Goal: Obtain resource: Obtain resource

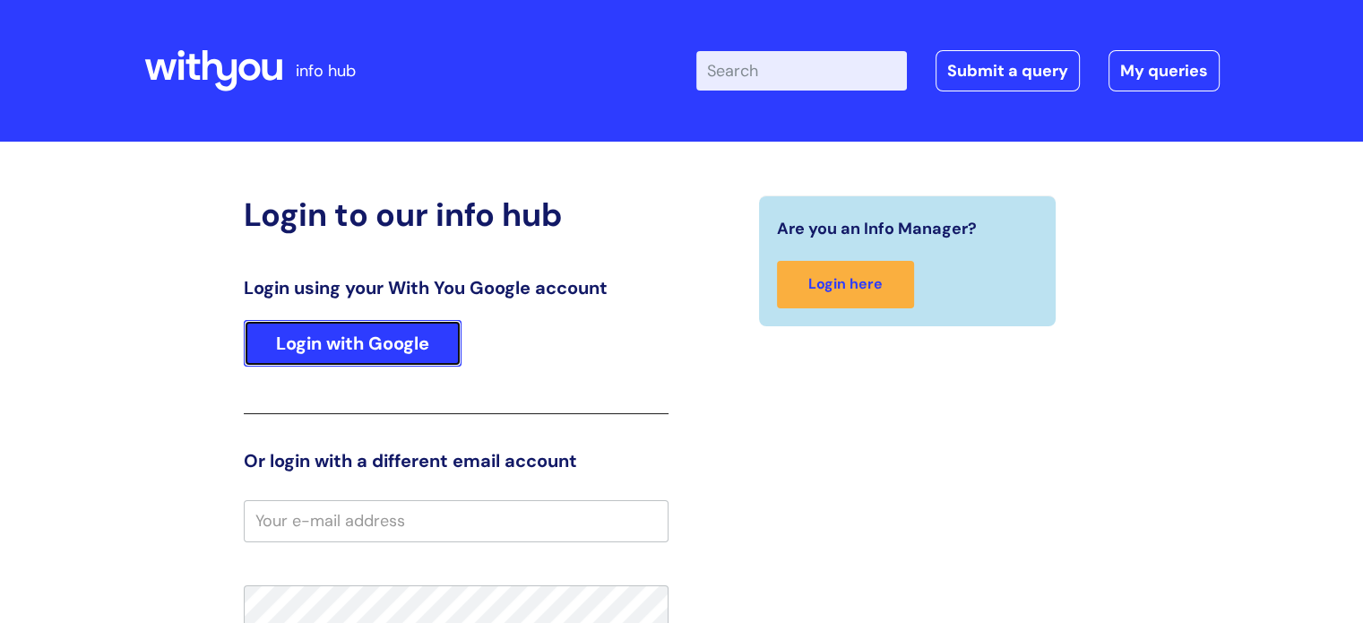
click at [358, 342] on link "Login with Google" at bounding box center [353, 343] width 218 height 47
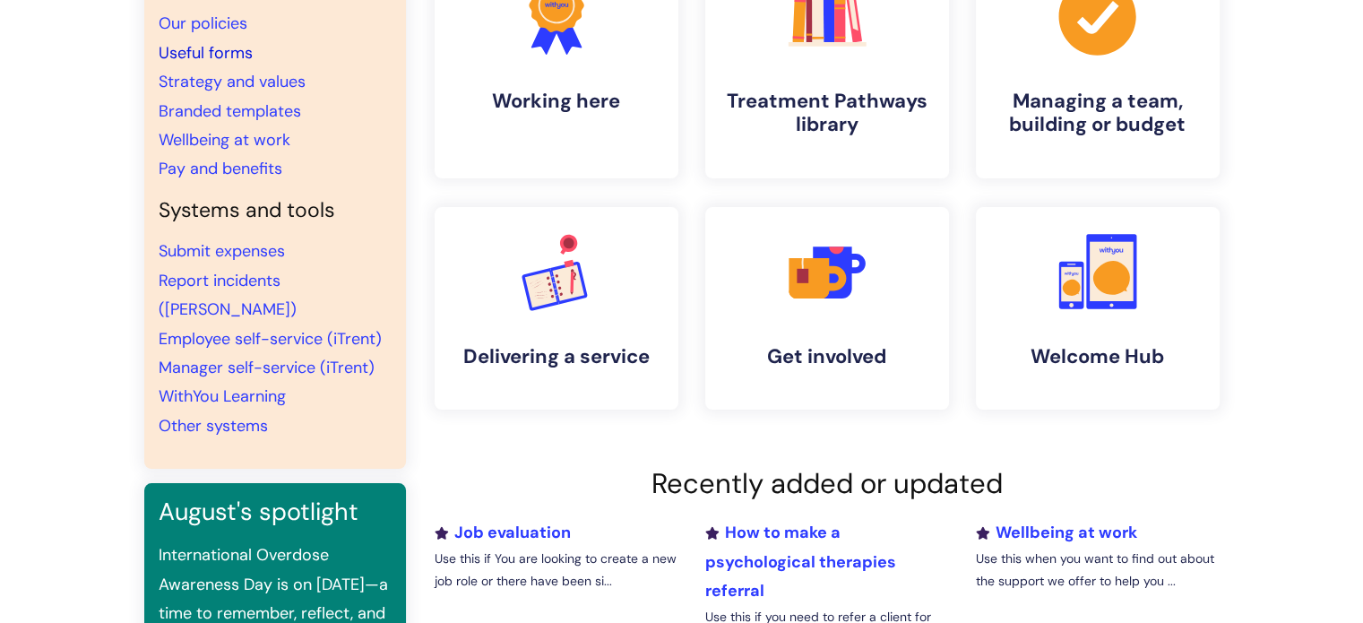
scroll to position [179, 0]
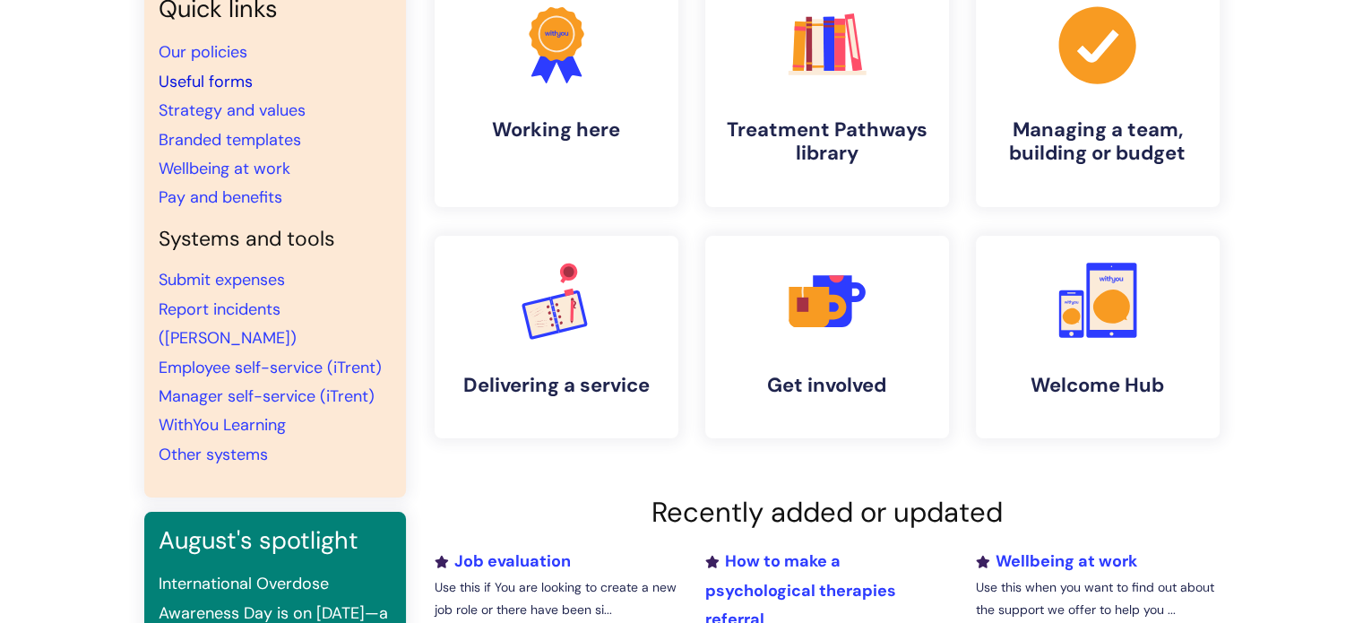
click at [221, 85] on link "Useful forms" at bounding box center [206, 82] width 94 height 22
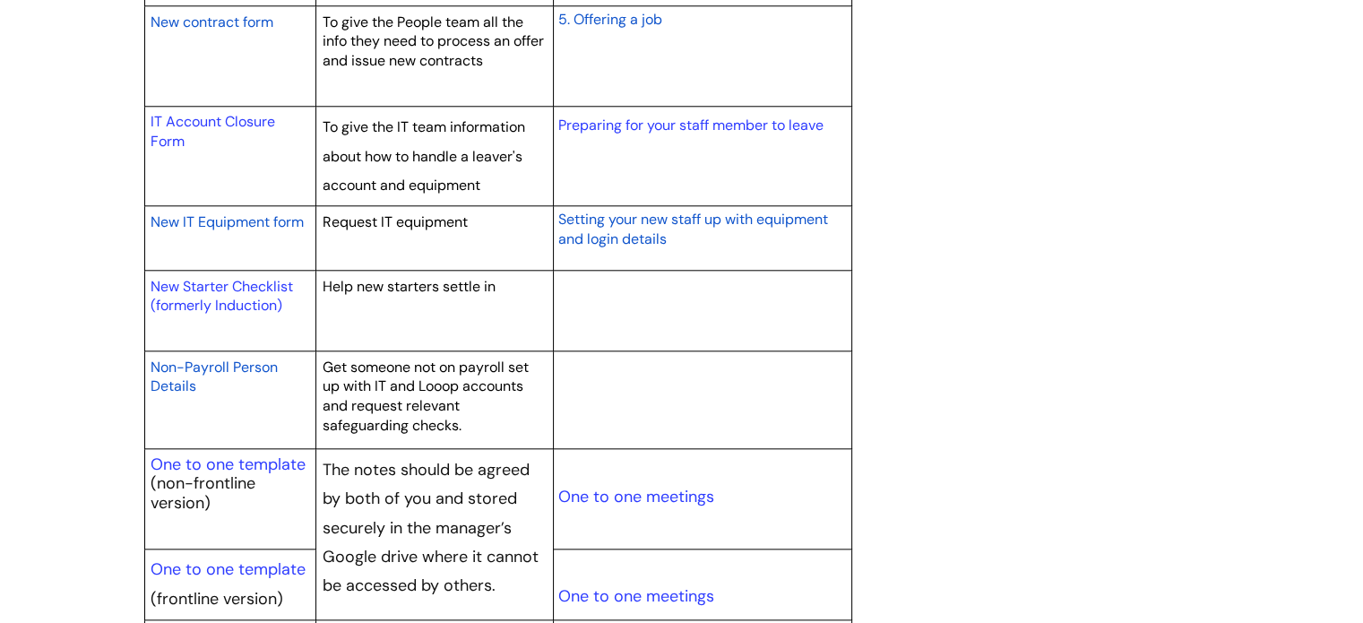
scroll to position [1972, 0]
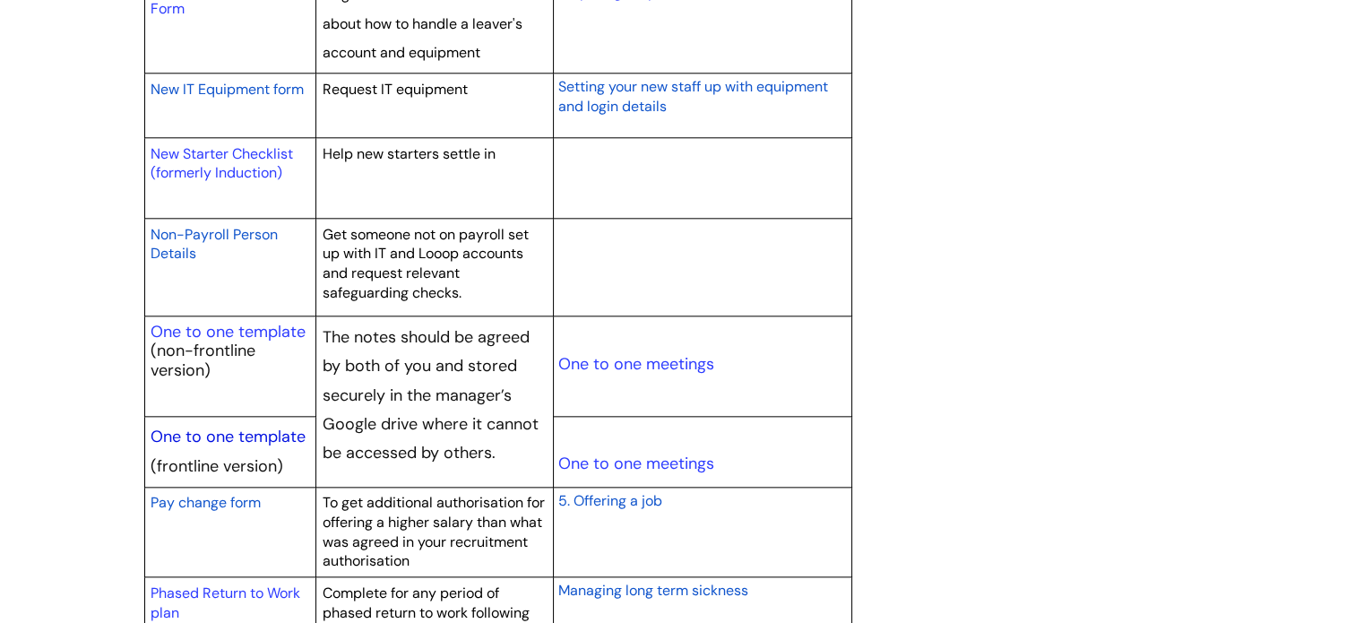
click at [228, 437] on link "One to one template" at bounding box center [228, 437] width 155 height 22
